Goal: Submit feedback/report problem

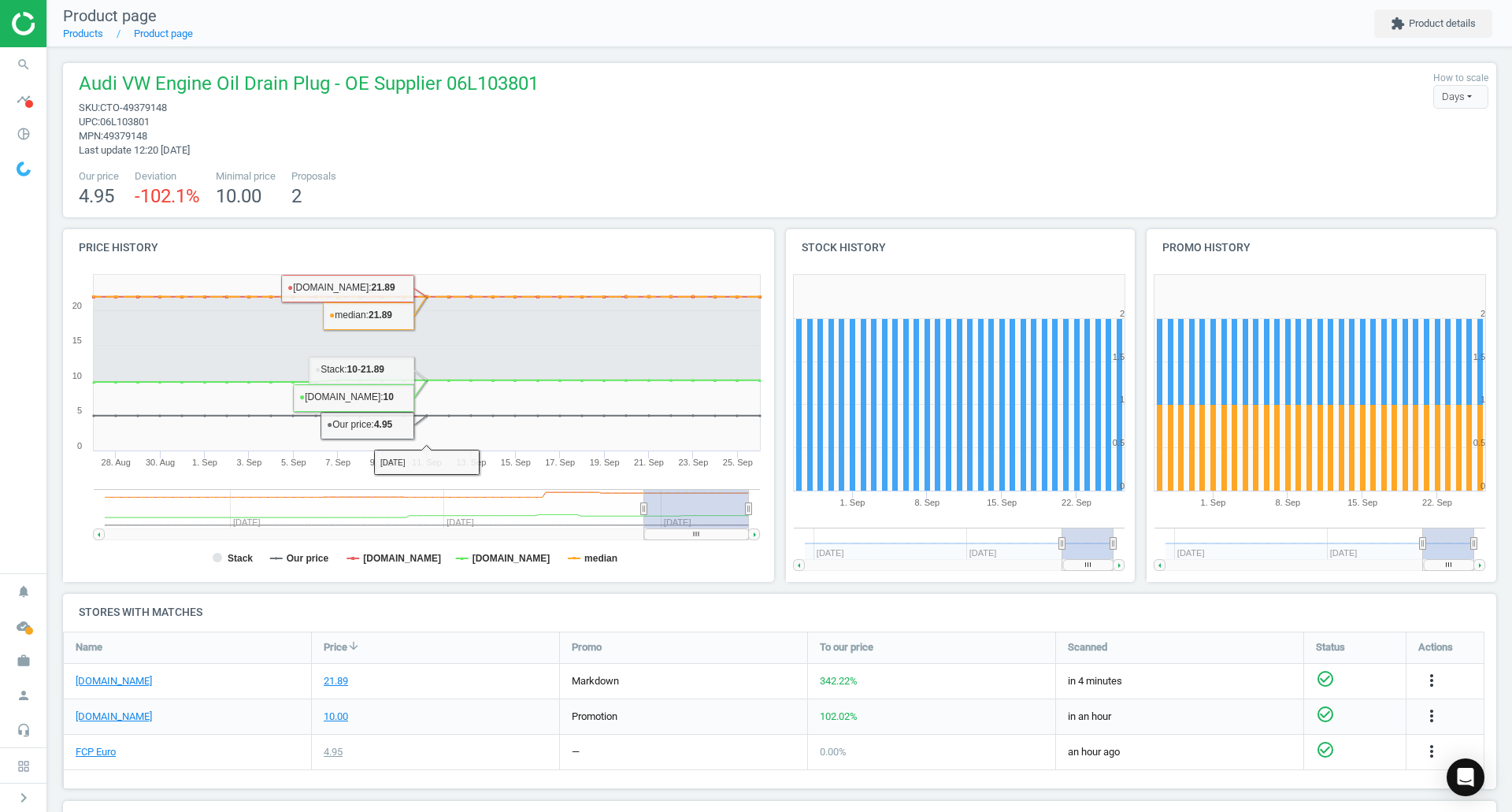
scroll to position [51, 0]
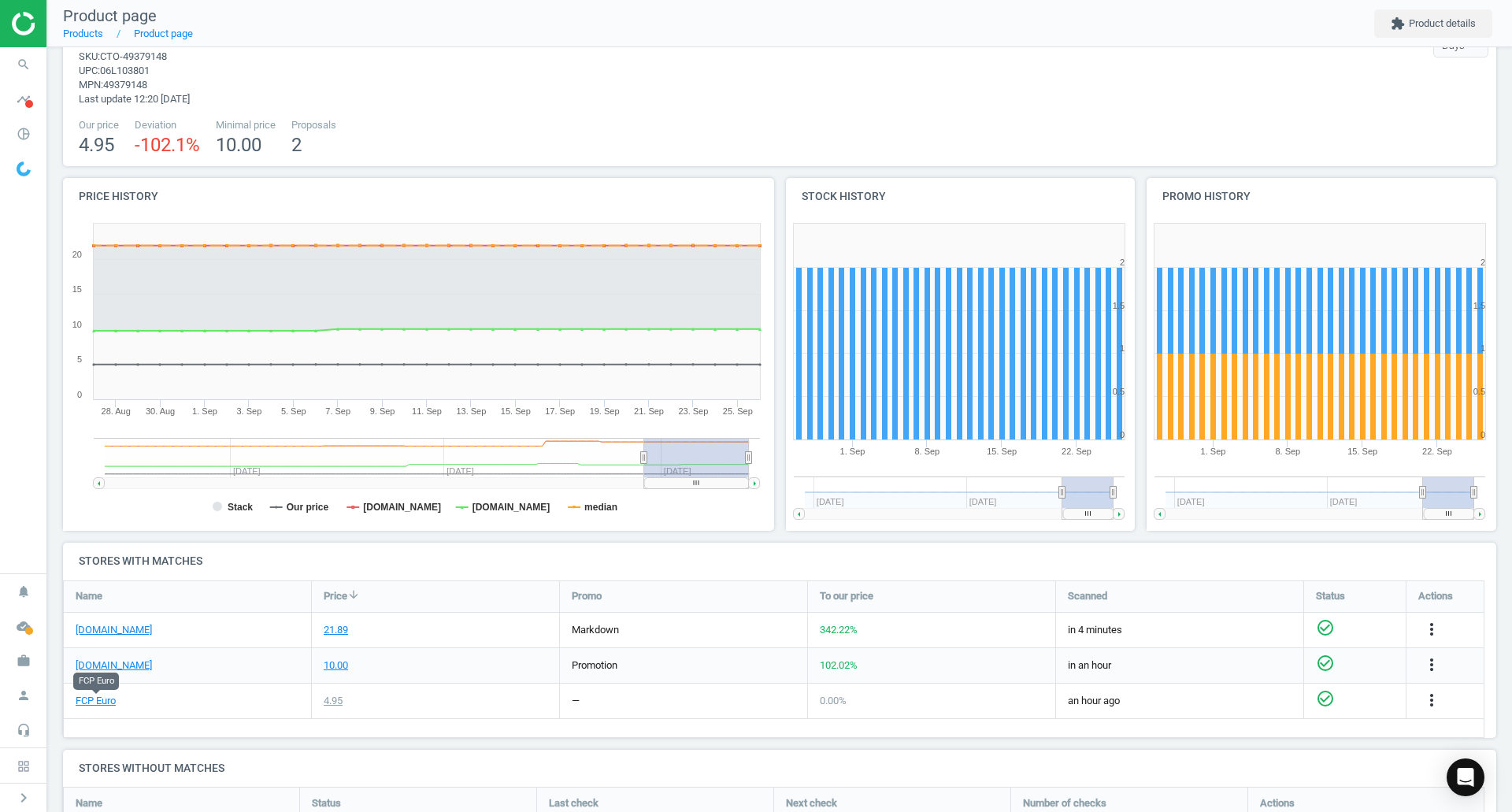
click at [94, 701] on link "FCP Euro" at bounding box center [96, 701] width 41 height 14
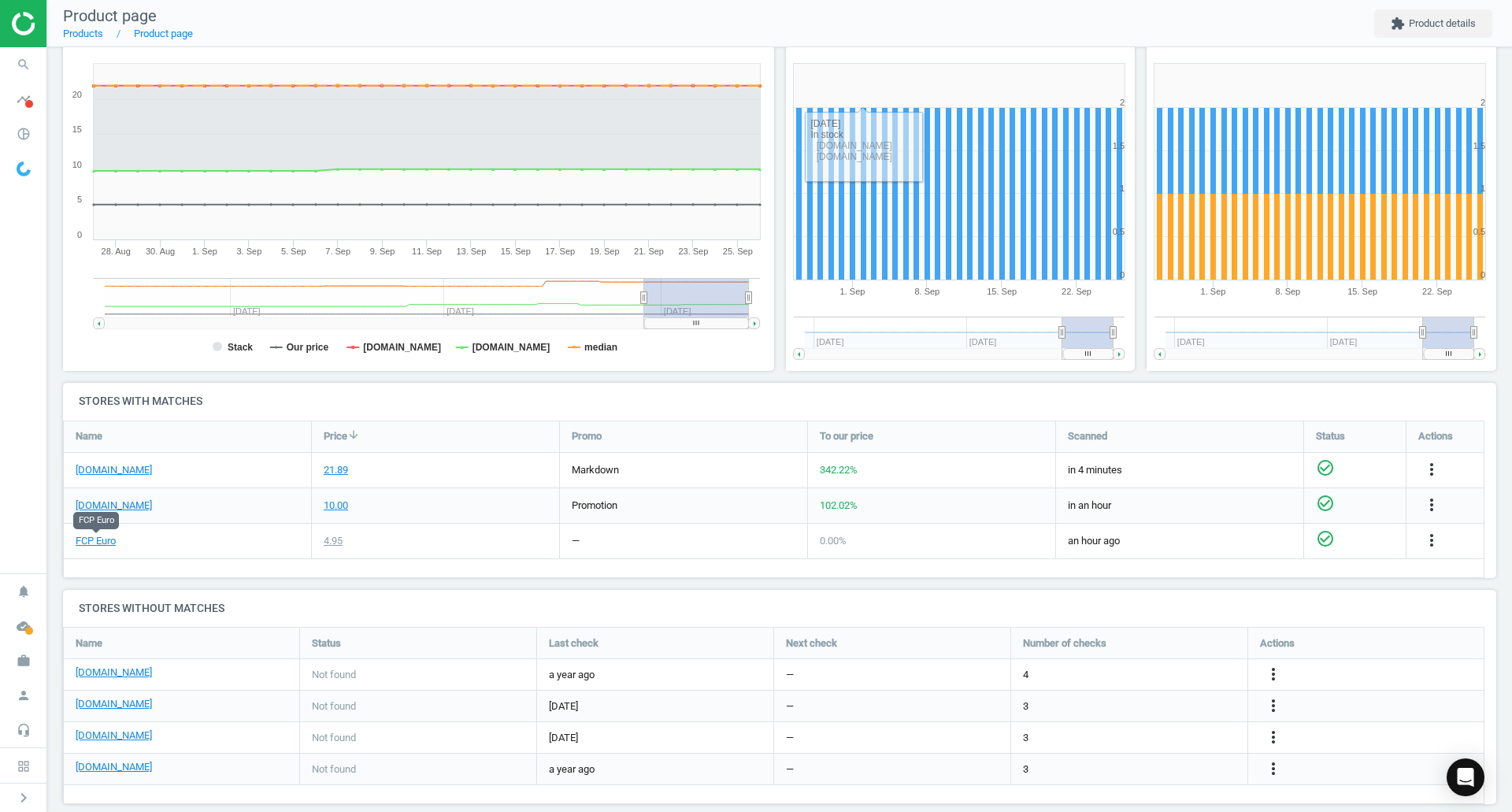
scroll to position [211, 0]
click at [1433, 465] on icon "more_vert" at bounding box center [1432, 469] width 19 height 19
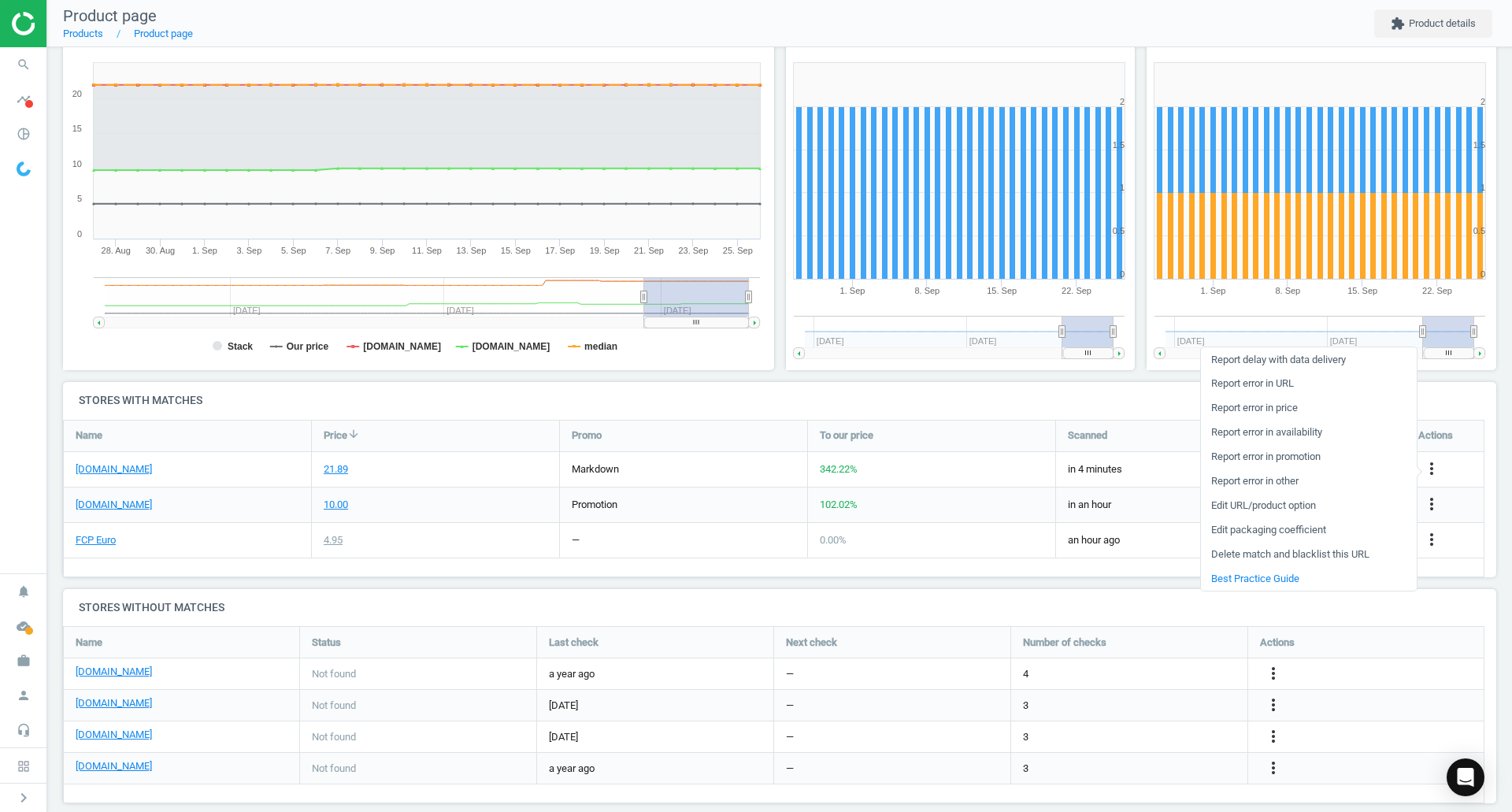
click at [1282, 381] on link "Report error in URL" at bounding box center [1308, 384] width 216 height 24
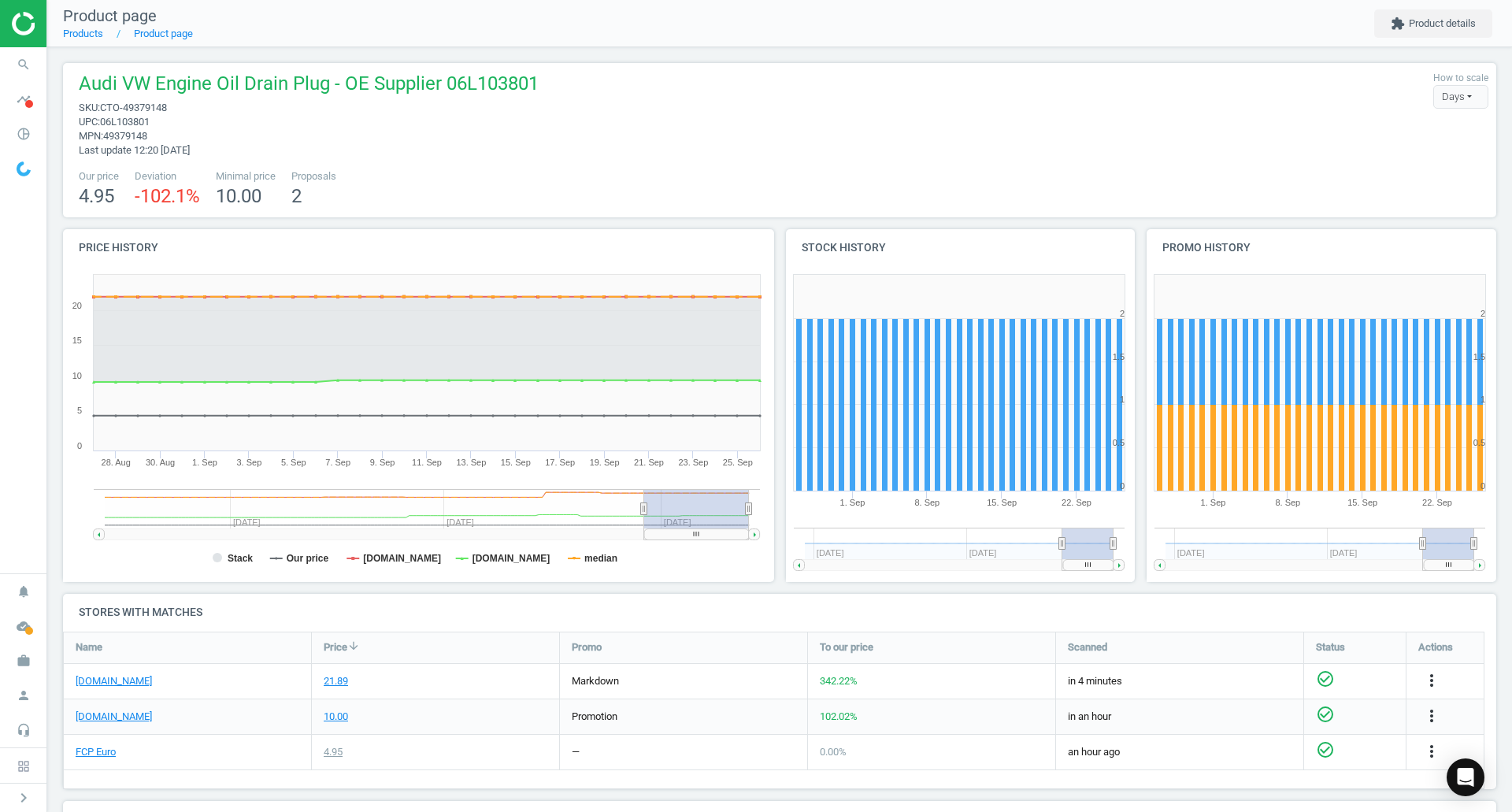
scroll to position [46, 0]
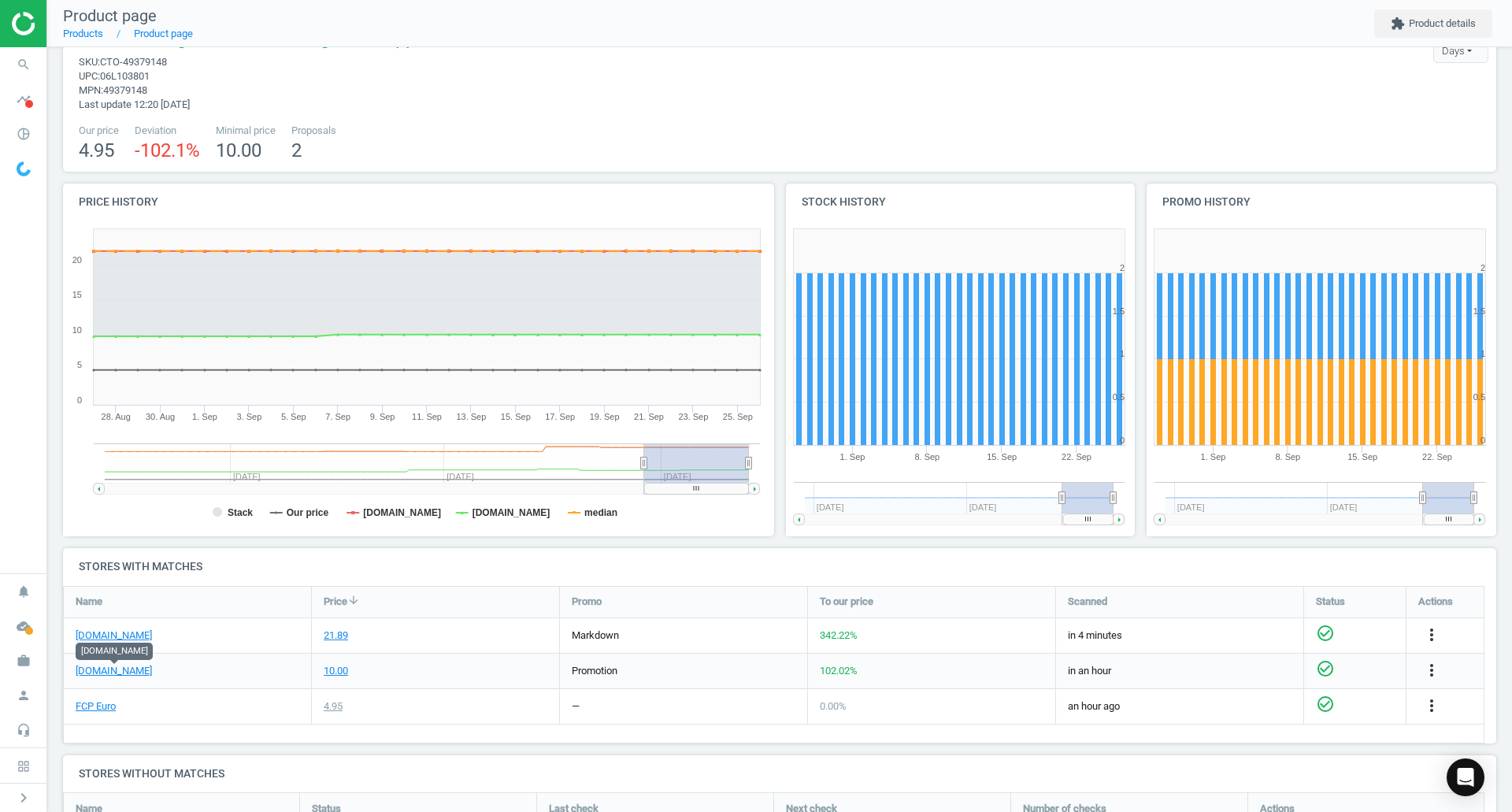
click at [135, 670] on link "[DOMAIN_NAME]" at bounding box center [114, 670] width 76 height 14
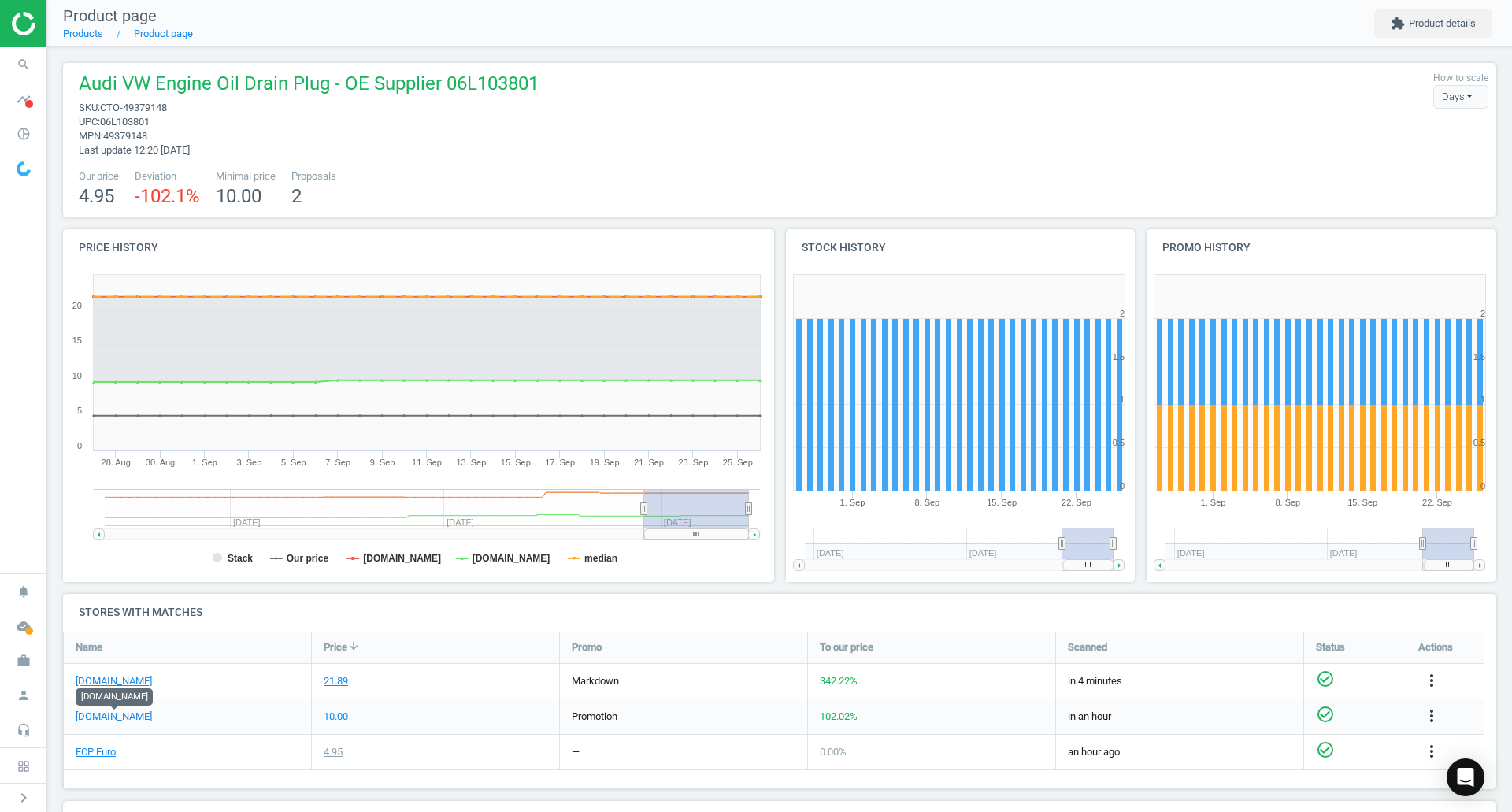
scroll to position [0, 0]
